Goal: Entertainment & Leisure: Consume media (video, audio)

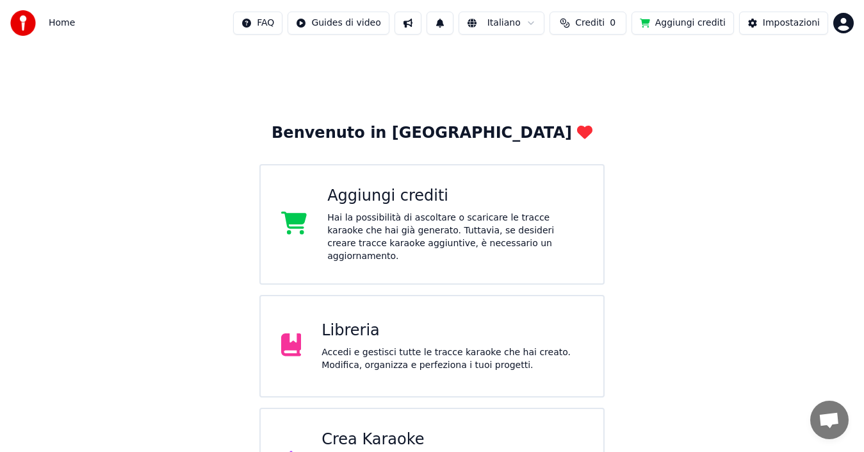
click at [435, 325] on div "Libreria" at bounding box center [452, 330] width 261 height 20
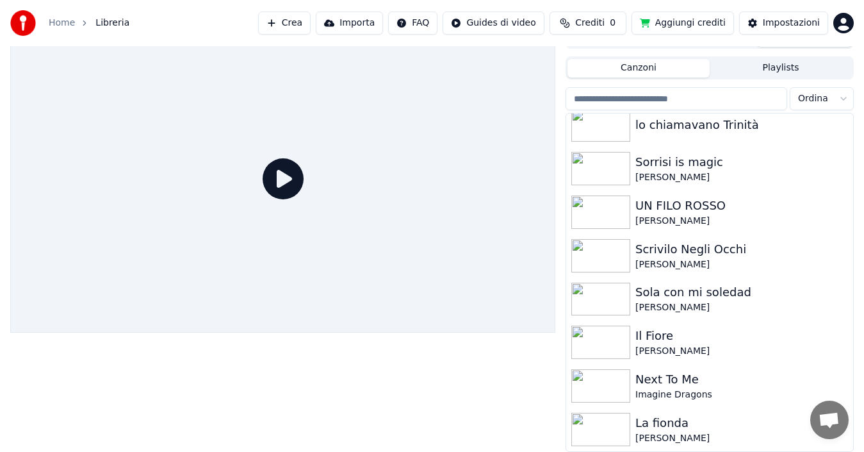
scroll to position [586, 0]
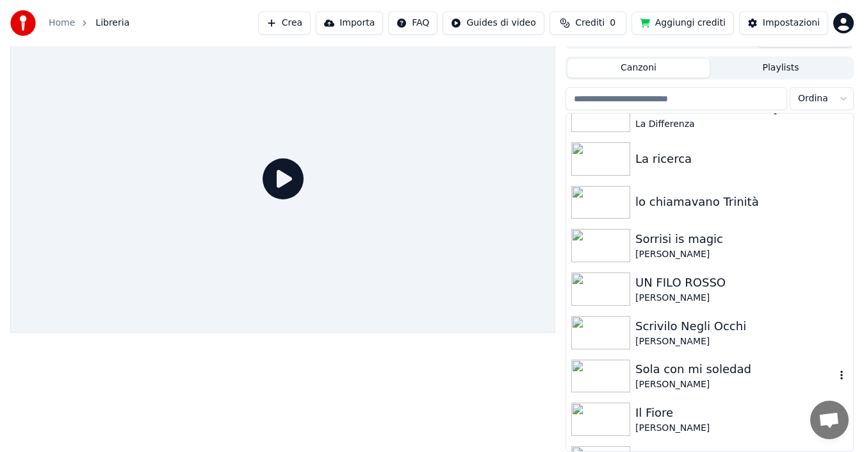
click at [615, 381] on img at bounding box center [600, 375] width 59 height 33
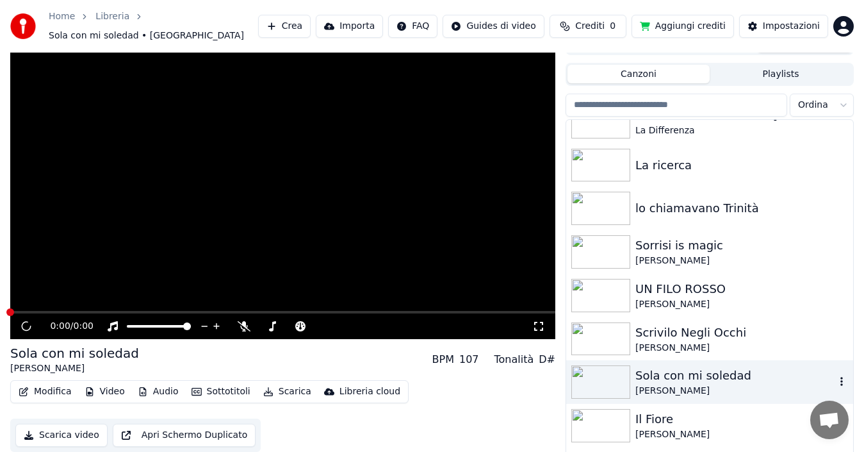
scroll to position [27, 0]
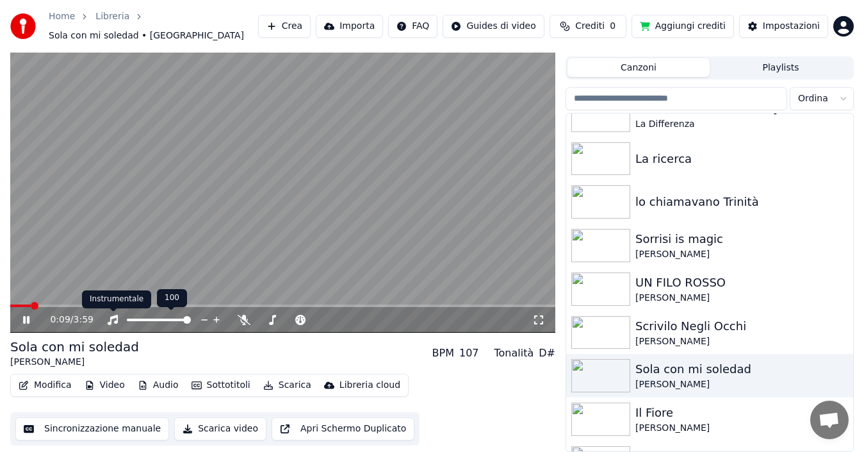
click at [113, 322] on icon at bounding box center [112, 319] width 13 height 10
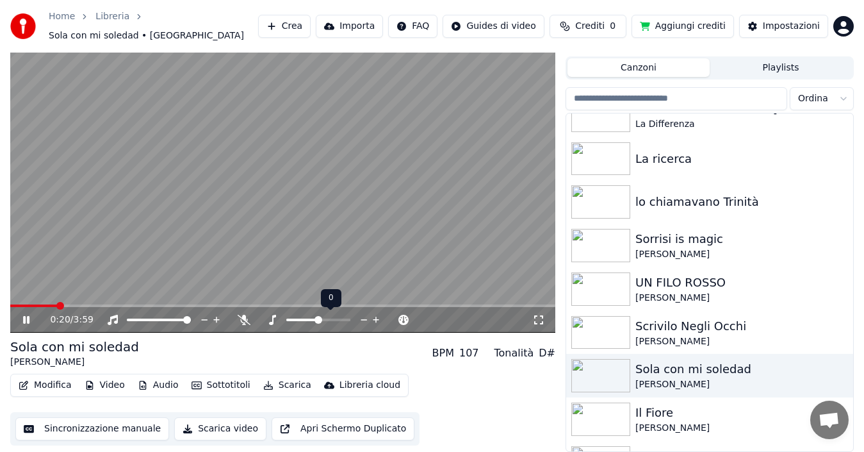
click at [304, 319] on span at bounding box center [302, 319] width 32 height 3
click at [24, 305] on span at bounding box center [36, 305] width 53 height 3
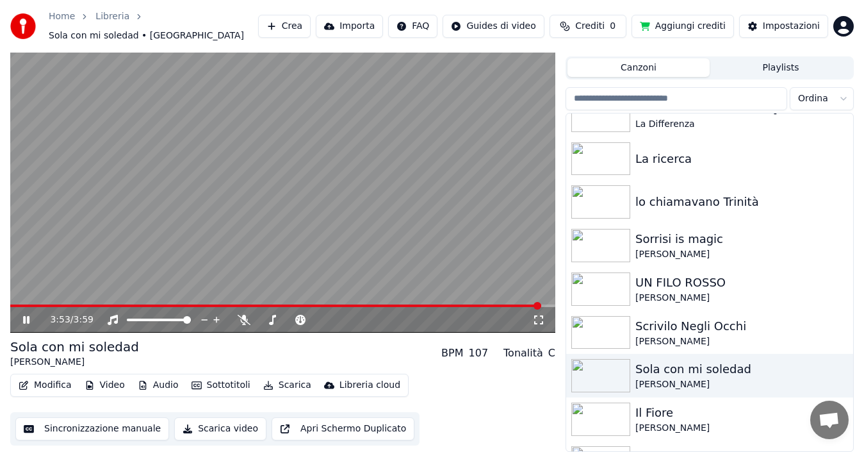
click at [22, 320] on icon at bounding box center [34, 319] width 29 height 10
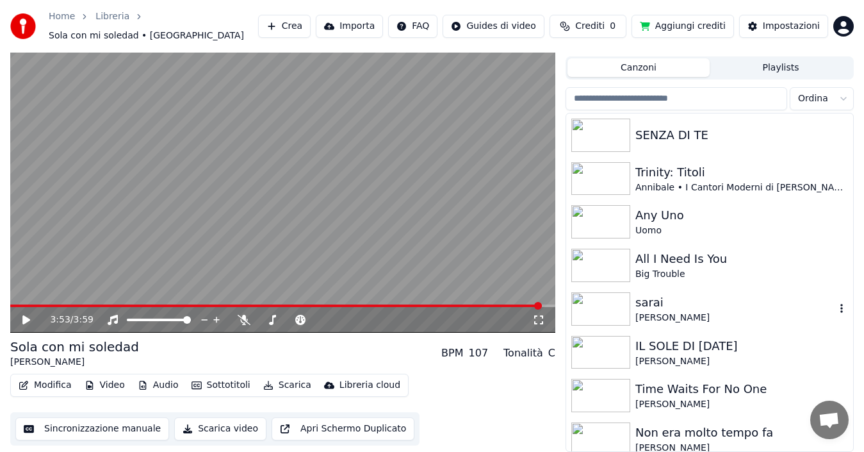
scroll to position [0, 0]
